Goal: Task Accomplishment & Management: Complete application form

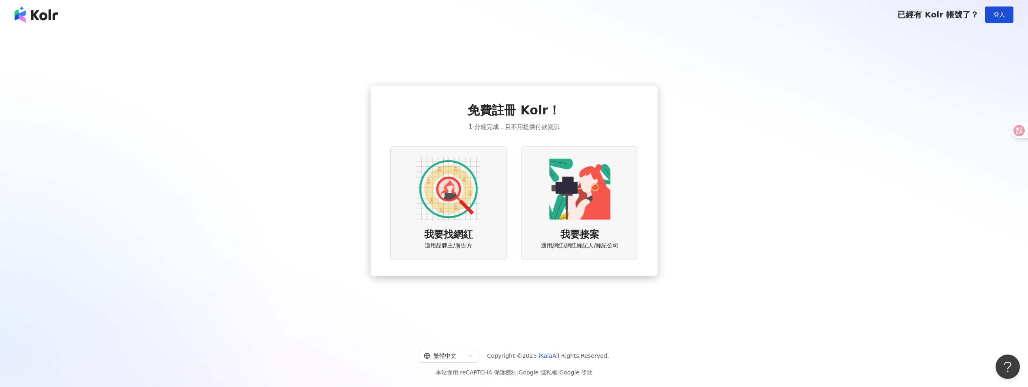
click at [448, 212] on img at bounding box center [448, 188] width 65 height 65
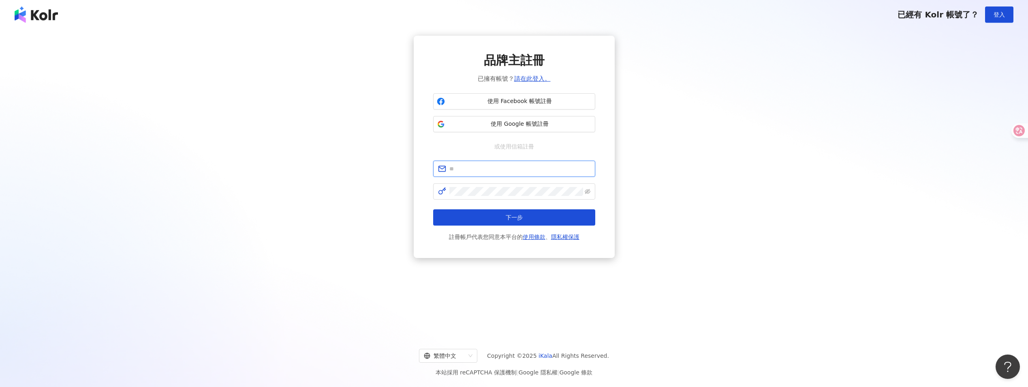
click at [489, 170] on input "text" at bounding box center [520, 168] width 141 height 9
type input "**********"
click at [497, 212] on button "下一步" at bounding box center [514, 217] width 162 height 16
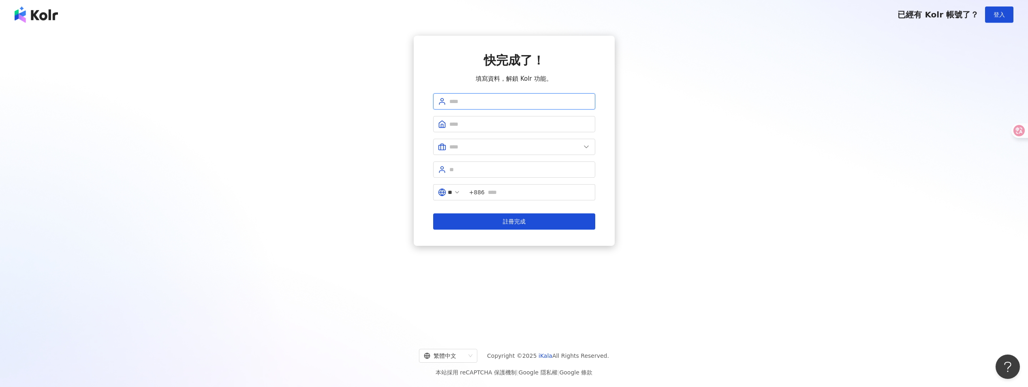
click at [521, 98] on input "text" at bounding box center [520, 101] width 141 height 9
type input "******"
click at [511, 126] on input "text" at bounding box center [520, 124] width 141 height 9
type input "**********"
click at [587, 146] on icon at bounding box center [586, 147] width 8 height 8
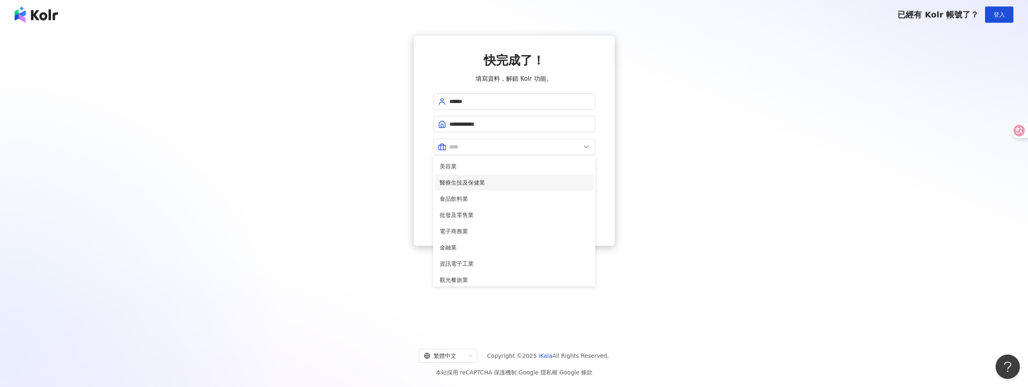
click at [504, 180] on span "醫療生技及保健業" at bounding box center [514, 182] width 149 height 9
type input "********"
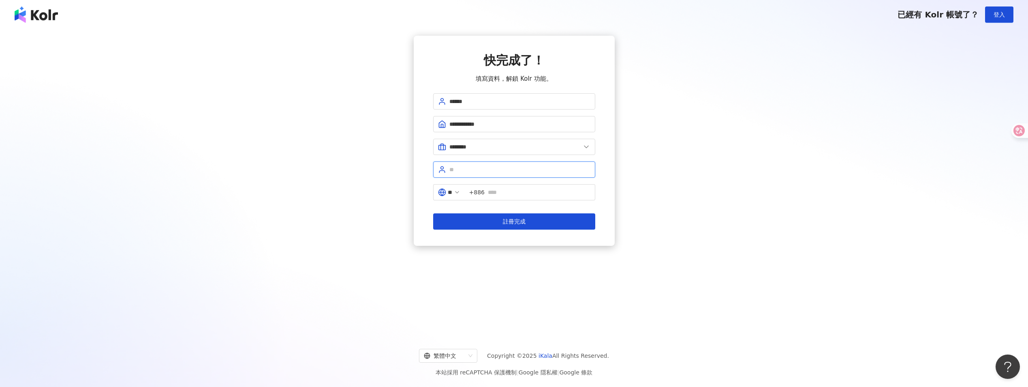
click at [505, 170] on input "text" at bounding box center [520, 169] width 141 height 9
type input "***"
click at [510, 191] on input "text" at bounding box center [539, 192] width 103 height 9
click at [520, 221] on span "註冊完成" at bounding box center [514, 221] width 23 height 6
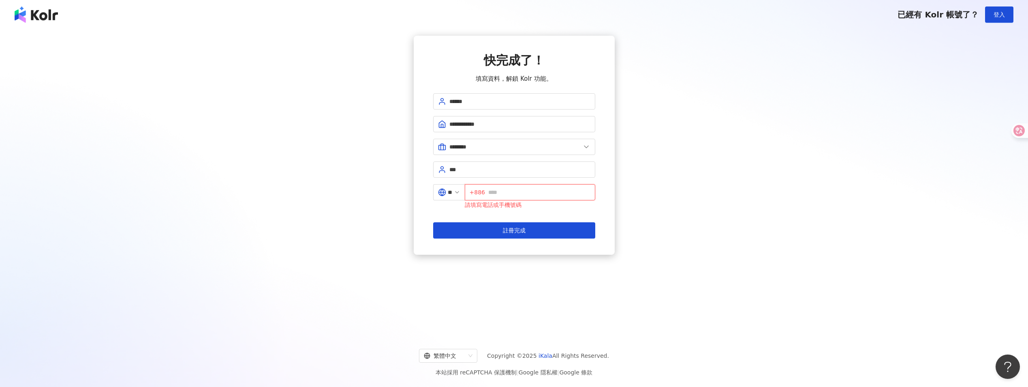
click at [559, 191] on input "text" at bounding box center [539, 192] width 102 height 9
type input "**********"
click at [564, 232] on button "註冊完成" at bounding box center [514, 230] width 162 height 16
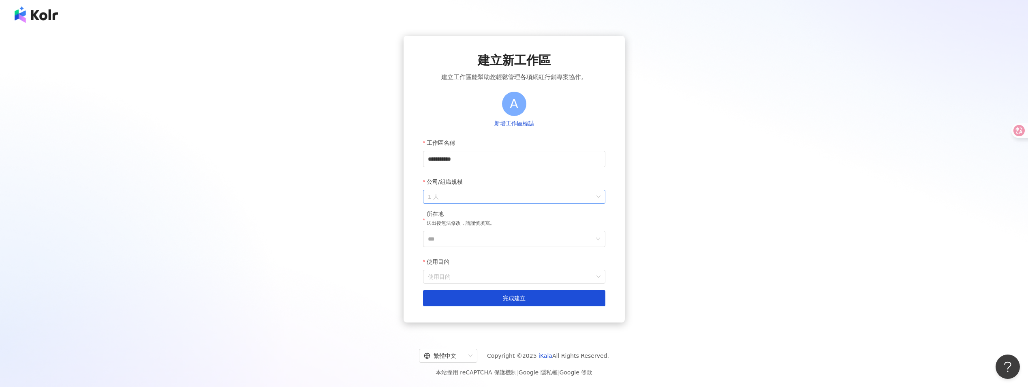
click at [602, 198] on div "1 人" at bounding box center [514, 197] width 182 height 14
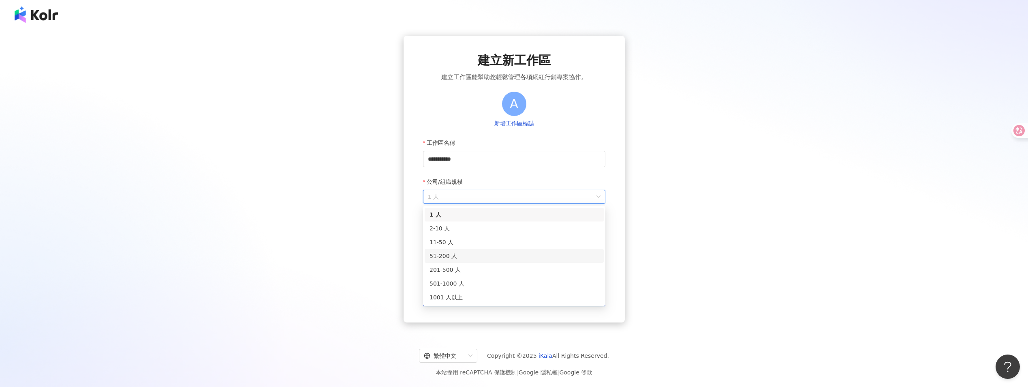
click at [584, 261] on div "51-200 人" at bounding box center [514, 256] width 179 height 14
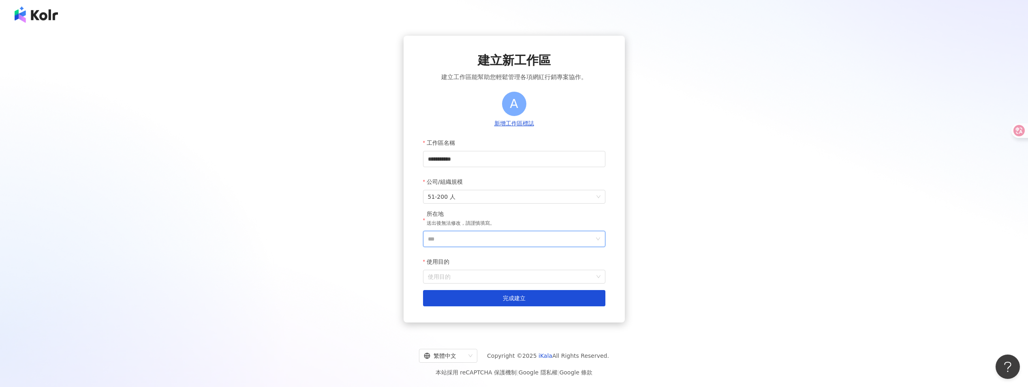
click at [535, 240] on input "***" at bounding box center [511, 238] width 166 height 15
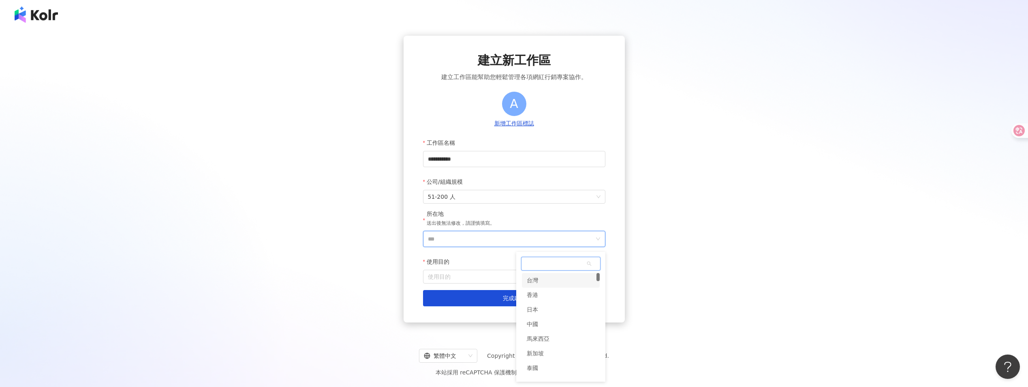
click at [558, 281] on div "台灣" at bounding box center [561, 280] width 78 height 15
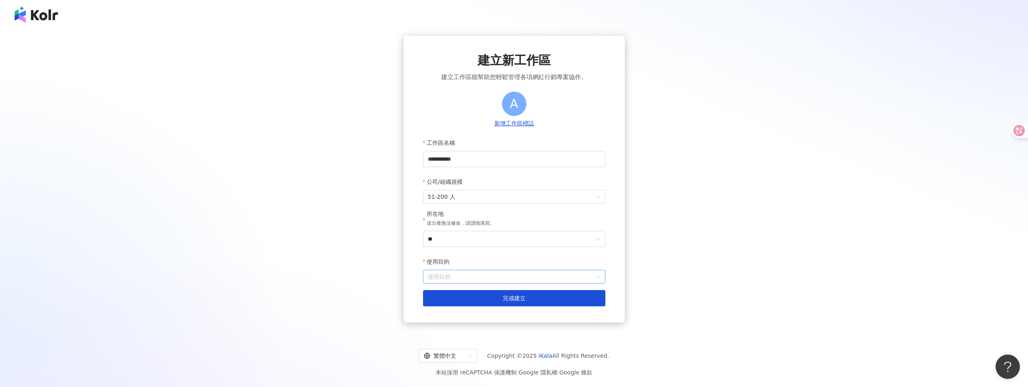
click at [558, 278] on input "使用目的" at bounding box center [514, 276] width 173 height 13
click at [538, 168] on div "尋找網紅人選" at bounding box center [514, 170] width 169 height 9
click at [546, 299] on button "完成建立" at bounding box center [514, 298] width 182 height 16
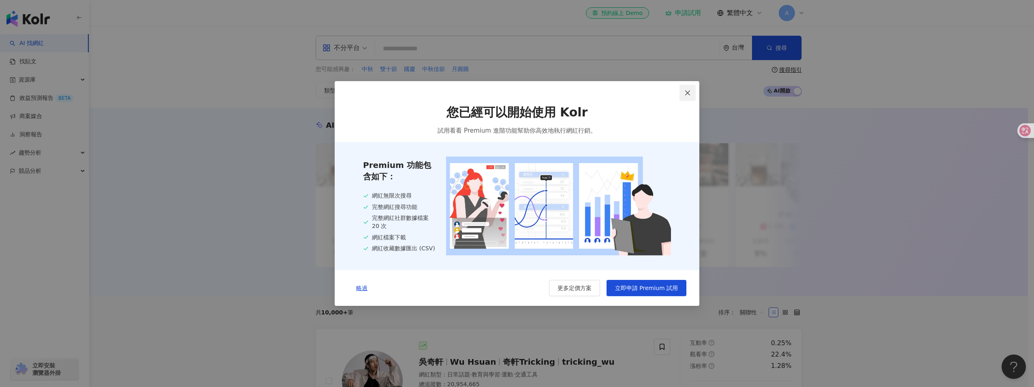
click at [691, 91] on icon "close" at bounding box center [688, 93] width 6 height 6
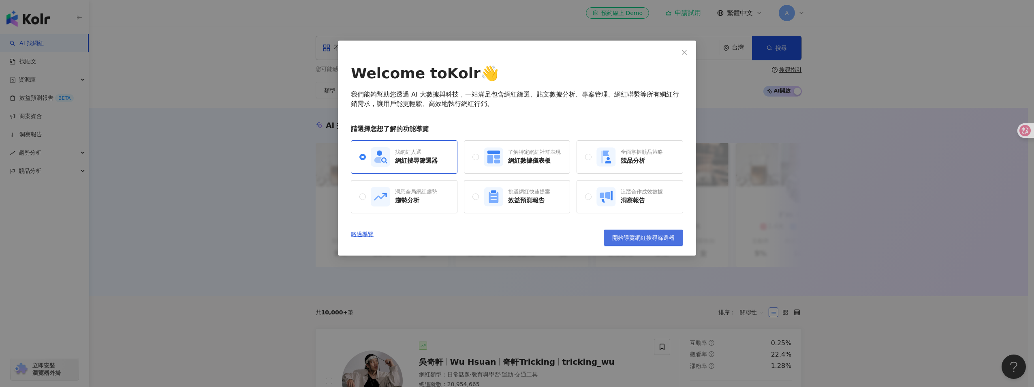
click at [653, 237] on span "開始導覽網紅搜尋篩選器" at bounding box center [643, 237] width 62 height 6
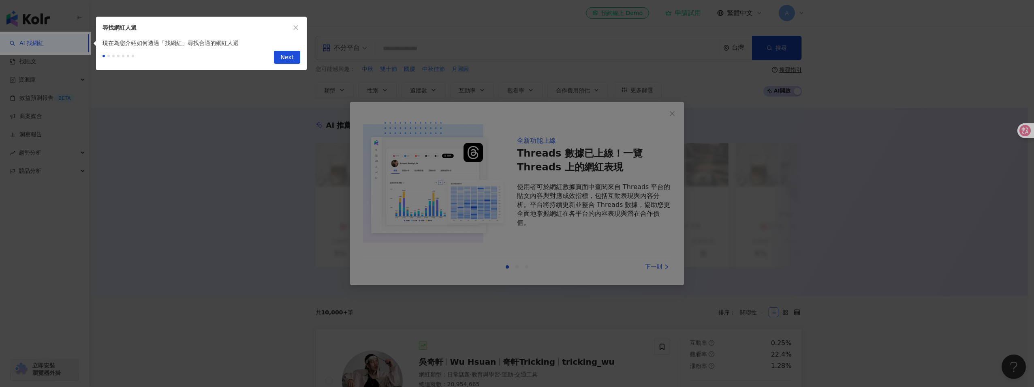
click at [670, 119] on div at bounding box center [517, 193] width 1034 height 387
click at [283, 58] on span "Next" at bounding box center [287, 57] width 13 height 13
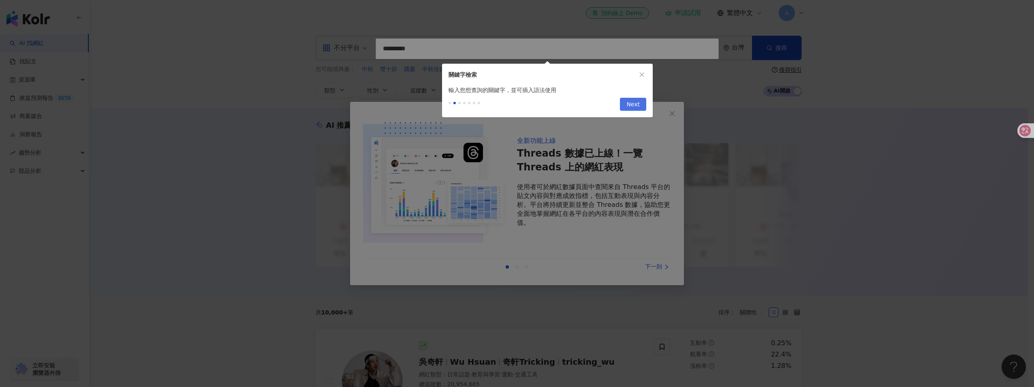
type input "*********"
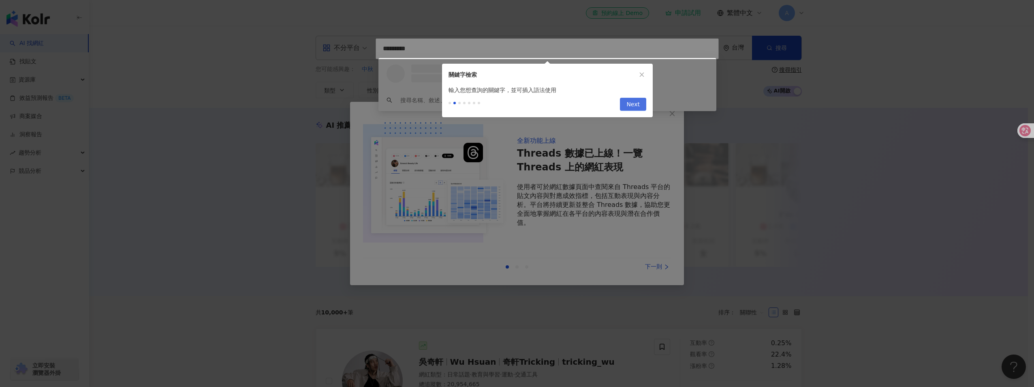
click at [634, 101] on span "Next" at bounding box center [633, 104] width 13 height 13
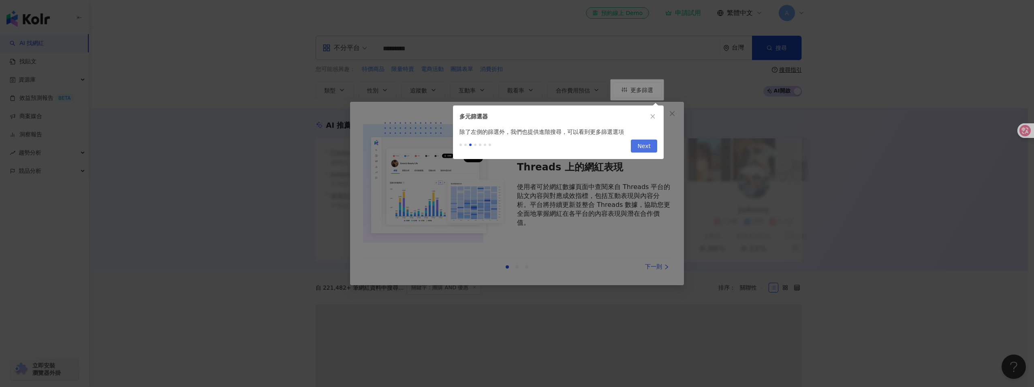
click at [647, 149] on span "Next" at bounding box center [644, 146] width 13 height 13
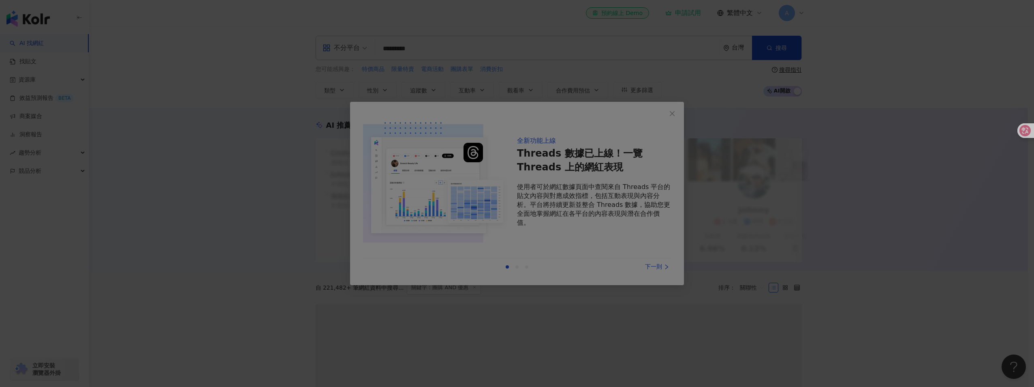
click at [670, 113] on div at bounding box center [517, 193] width 1034 height 387
click at [658, 270] on div at bounding box center [517, 193] width 1034 height 387
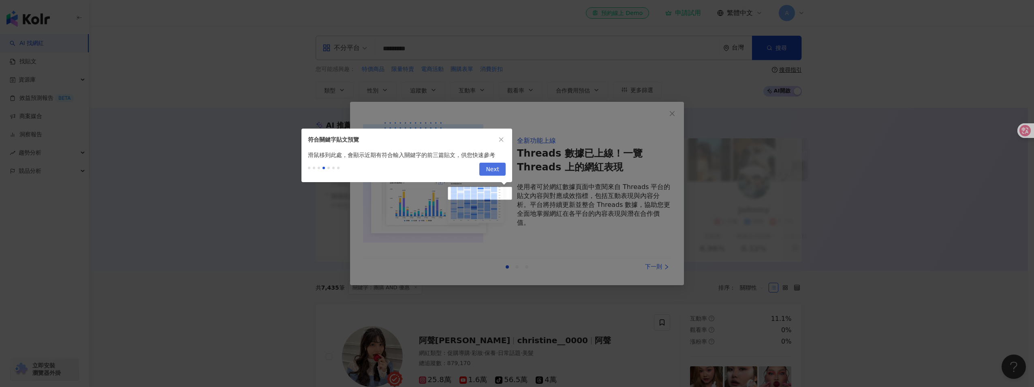
click at [498, 167] on span "Next" at bounding box center [492, 169] width 13 height 13
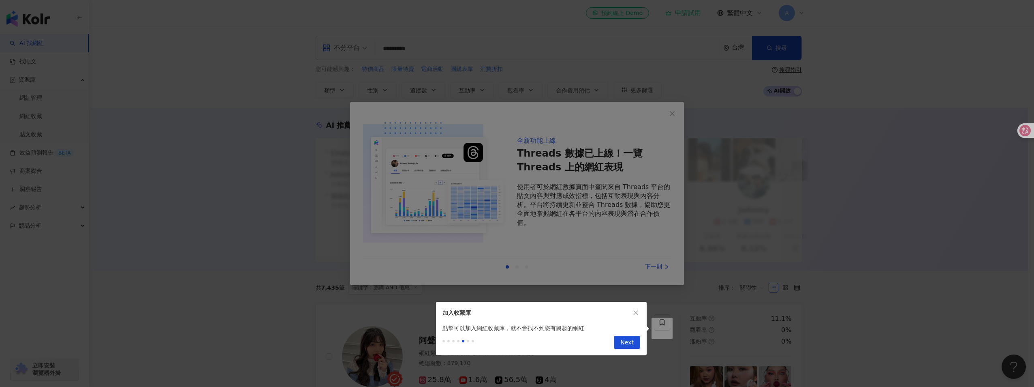
click at [634, 344] on button "Next" at bounding box center [627, 342] width 26 height 13
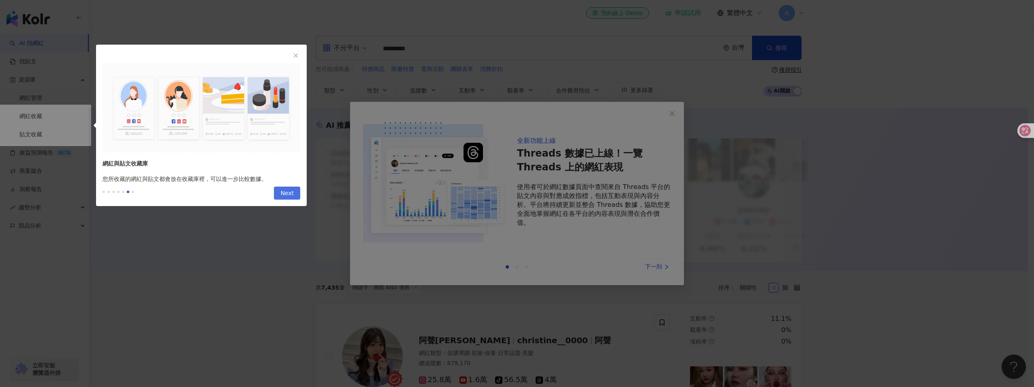
click at [296, 195] on button "Next" at bounding box center [287, 192] width 26 height 13
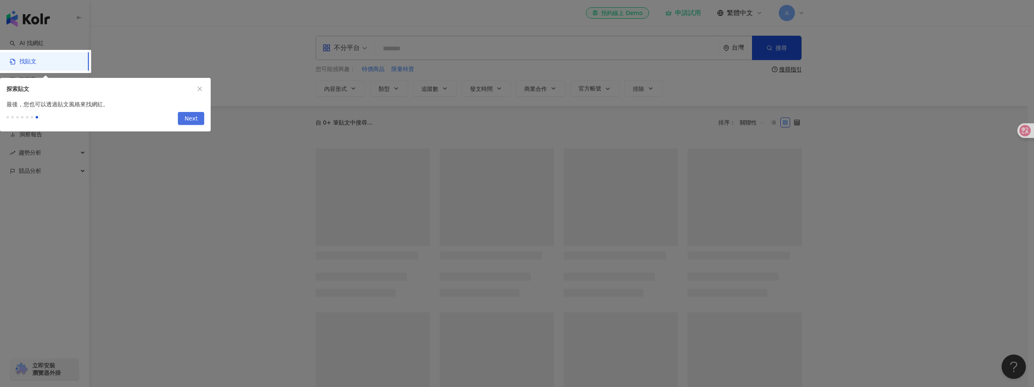
click at [197, 118] on span "Next" at bounding box center [190, 118] width 13 height 13
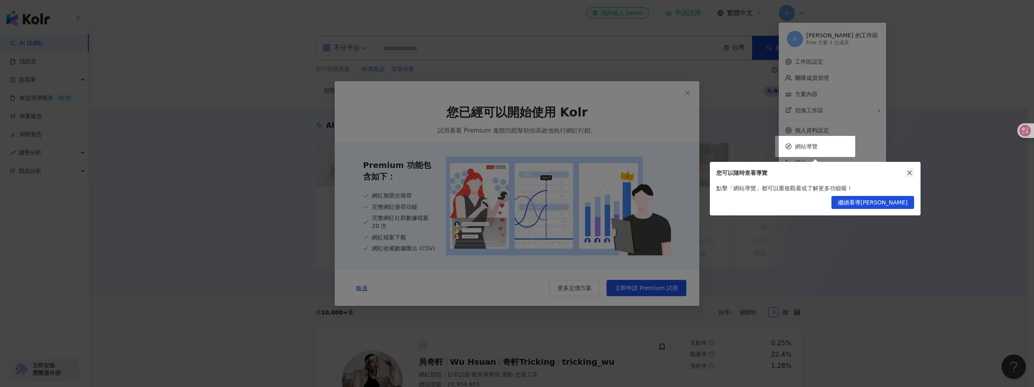
click at [911, 172] on icon "close" at bounding box center [910, 173] width 6 height 6
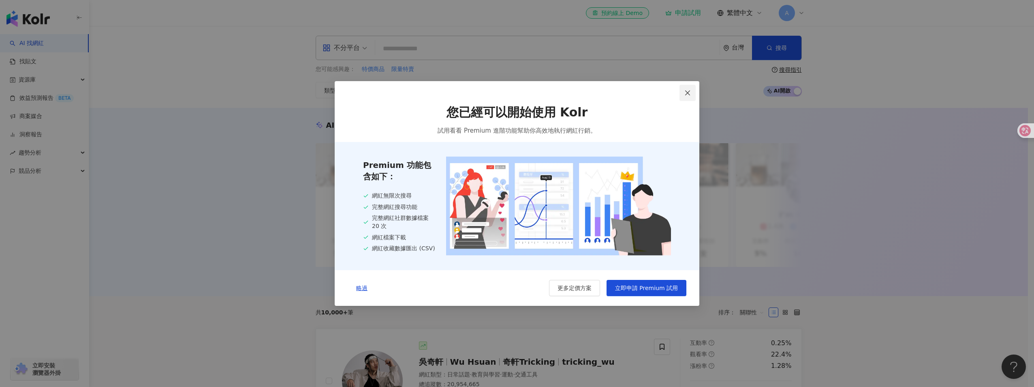
click at [688, 92] on icon "close" at bounding box center [687, 92] width 5 height 5
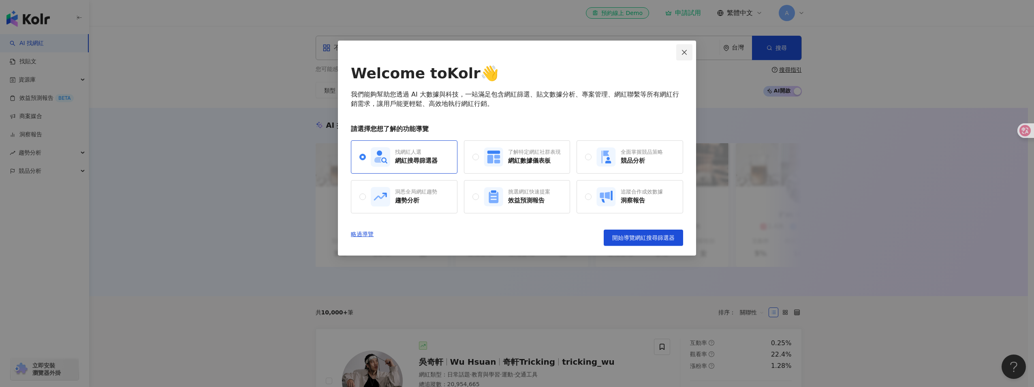
click at [686, 53] on icon "close" at bounding box center [684, 52] width 6 height 6
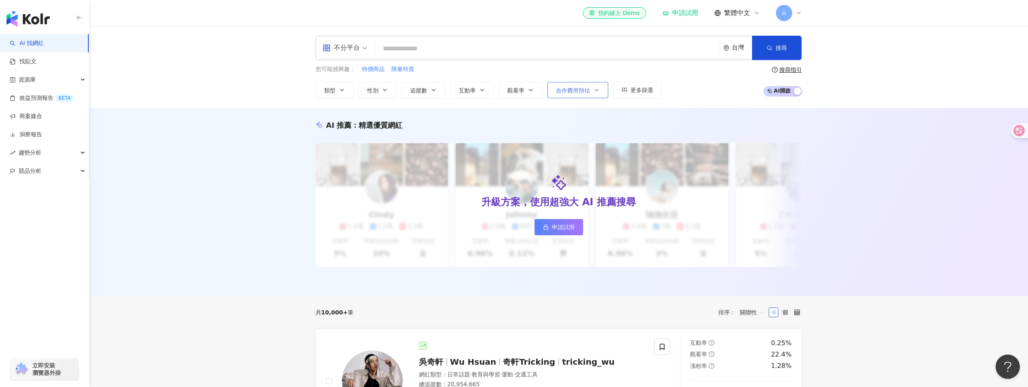
click at [592, 89] on button "合作費用預估" at bounding box center [578, 90] width 61 height 16
click at [863, 149] on div "AI 推薦 ： 精選優質網紅 升級方案，使用超強大 AI 推薦搜尋 申請試用 Cindy 1.4萬 1.1萬 3.2萬 互動率 5% 商業合作比例 10% 受…" at bounding box center [558, 202] width 939 height 188
click at [408, 49] on input "search" at bounding box center [548, 48] width 338 height 15
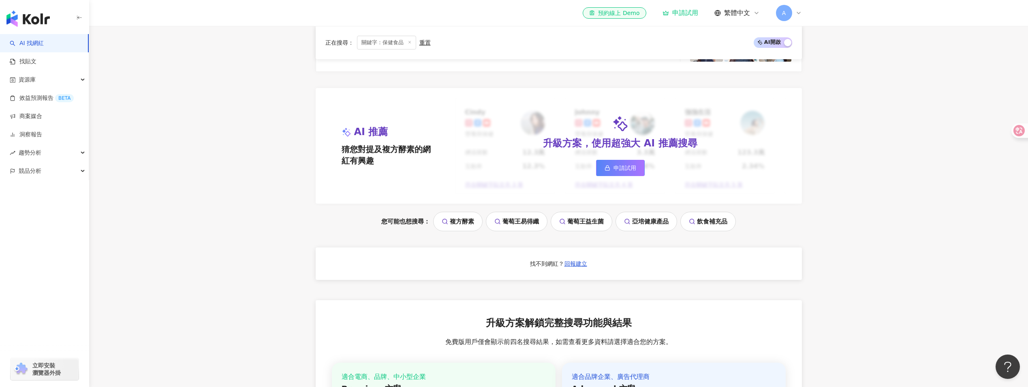
scroll to position [689, 0]
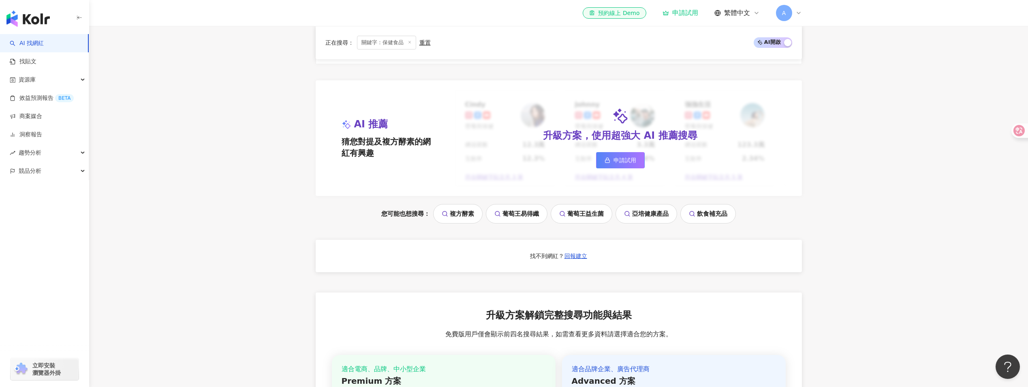
type input "****"
click at [588, 223] on link "葡萄王益生菌" at bounding box center [582, 213] width 62 height 19
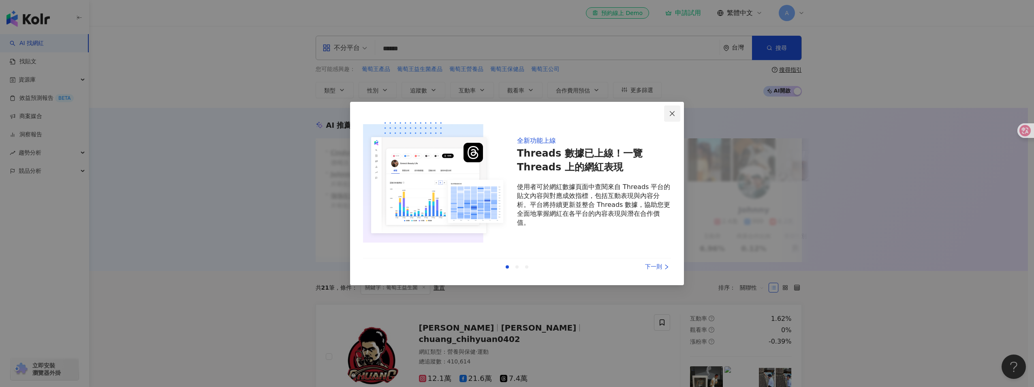
click at [677, 116] on span "Close" at bounding box center [672, 113] width 16 height 6
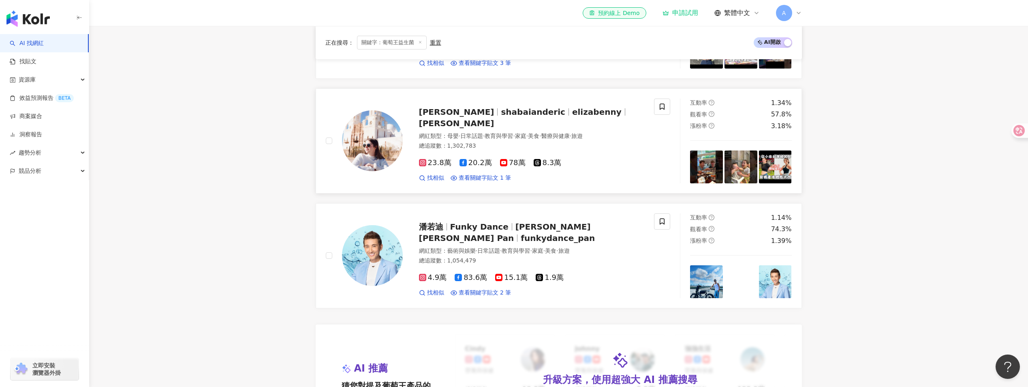
scroll to position [527, 0]
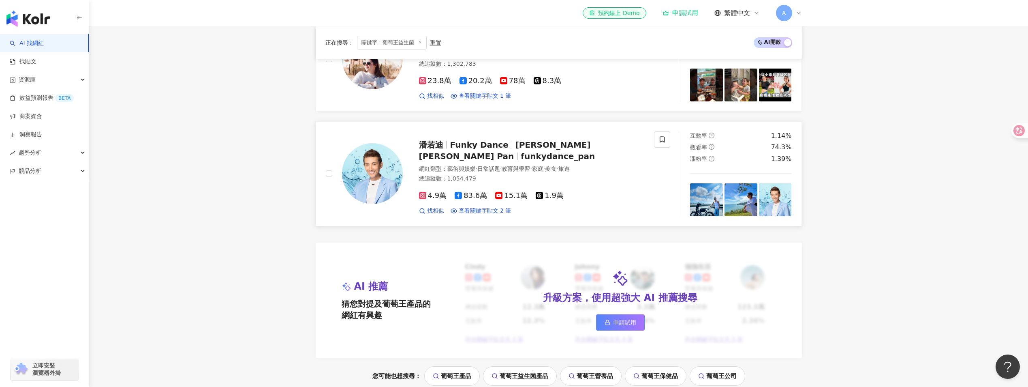
click at [491, 150] on span "Funky Dance" at bounding box center [479, 145] width 58 height 10
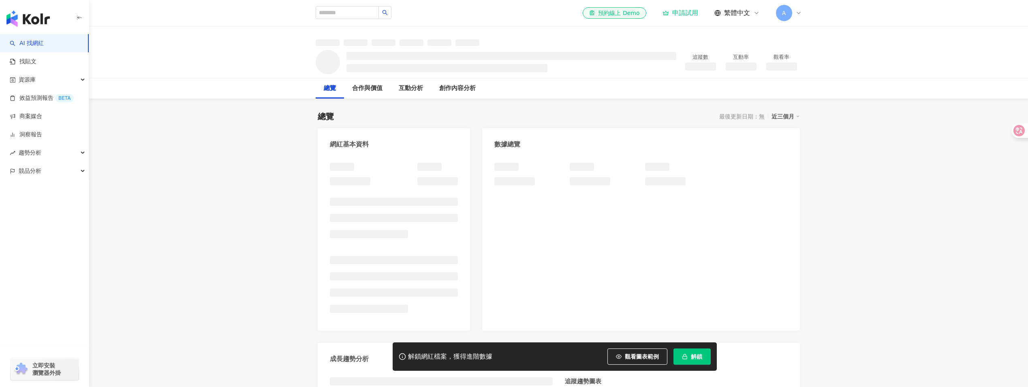
scroll to position [41, 0]
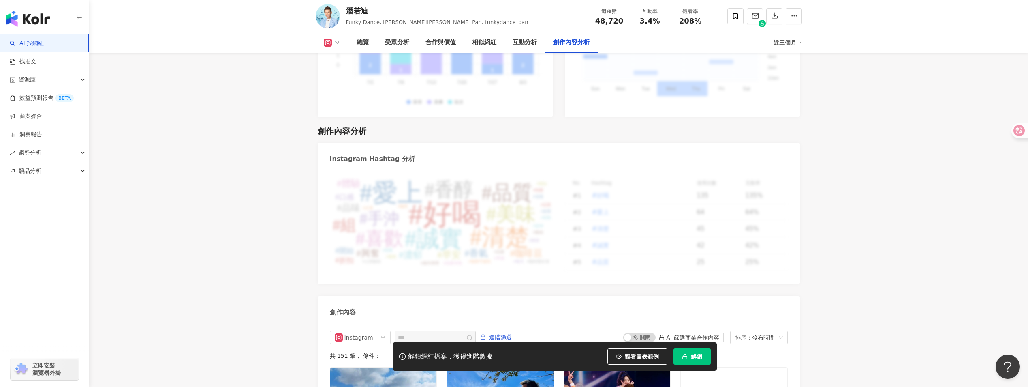
scroll to position [2315, 0]
click at [44, 46] on link "AI 找網紅" at bounding box center [27, 43] width 34 height 8
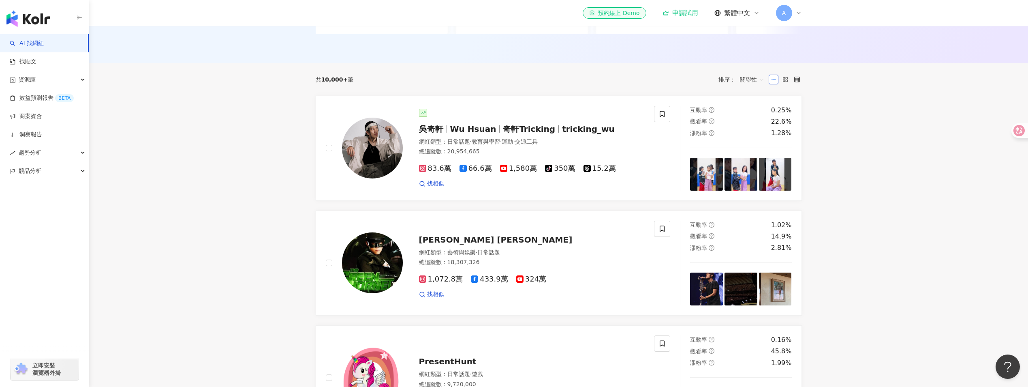
scroll to position [227, 0]
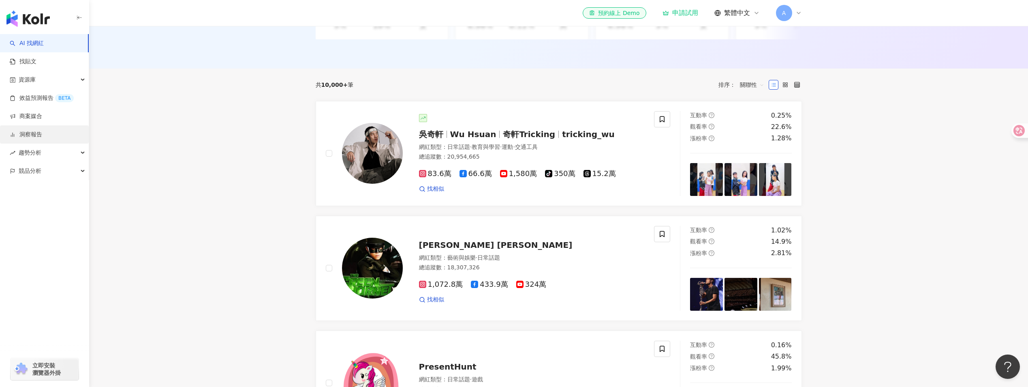
click at [34, 139] on link "洞察報告" at bounding box center [26, 135] width 32 height 8
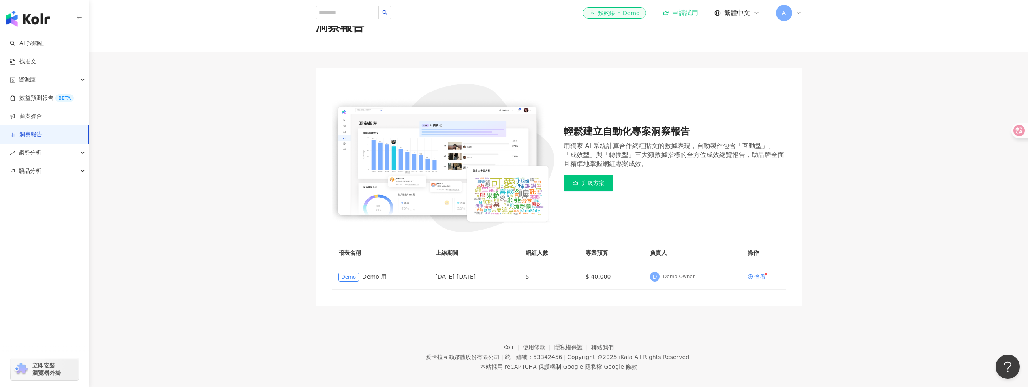
scroll to position [37, 0]
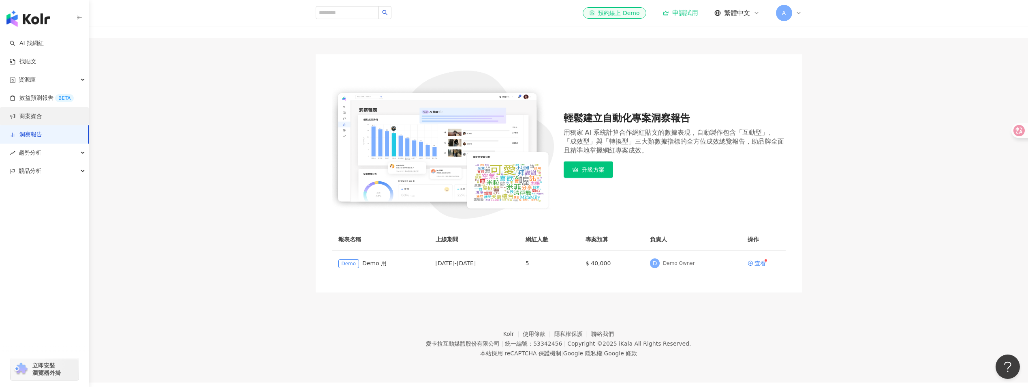
click at [27, 115] on link "商案媒合" at bounding box center [26, 116] width 32 height 8
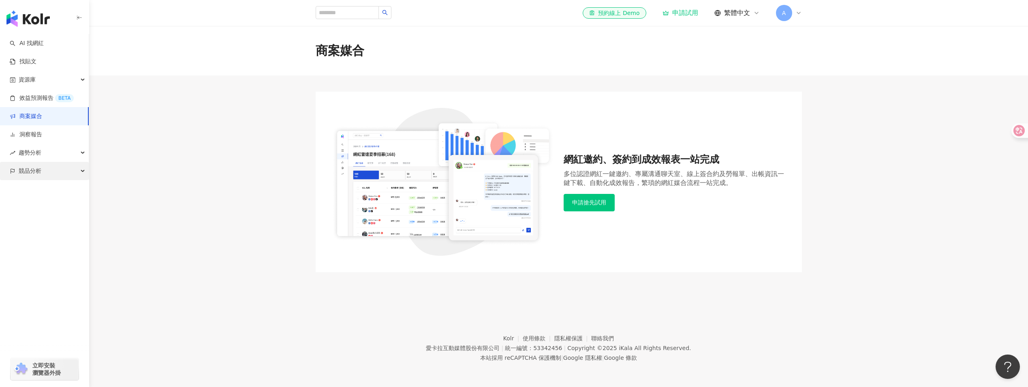
click at [44, 168] on div "競品分析" at bounding box center [44, 171] width 89 height 18
click at [34, 193] on link "品牌帳號分析" at bounding box center [36, 189] width 34 height 8
